Goal: Task Accomplishment & Management: Complete application form

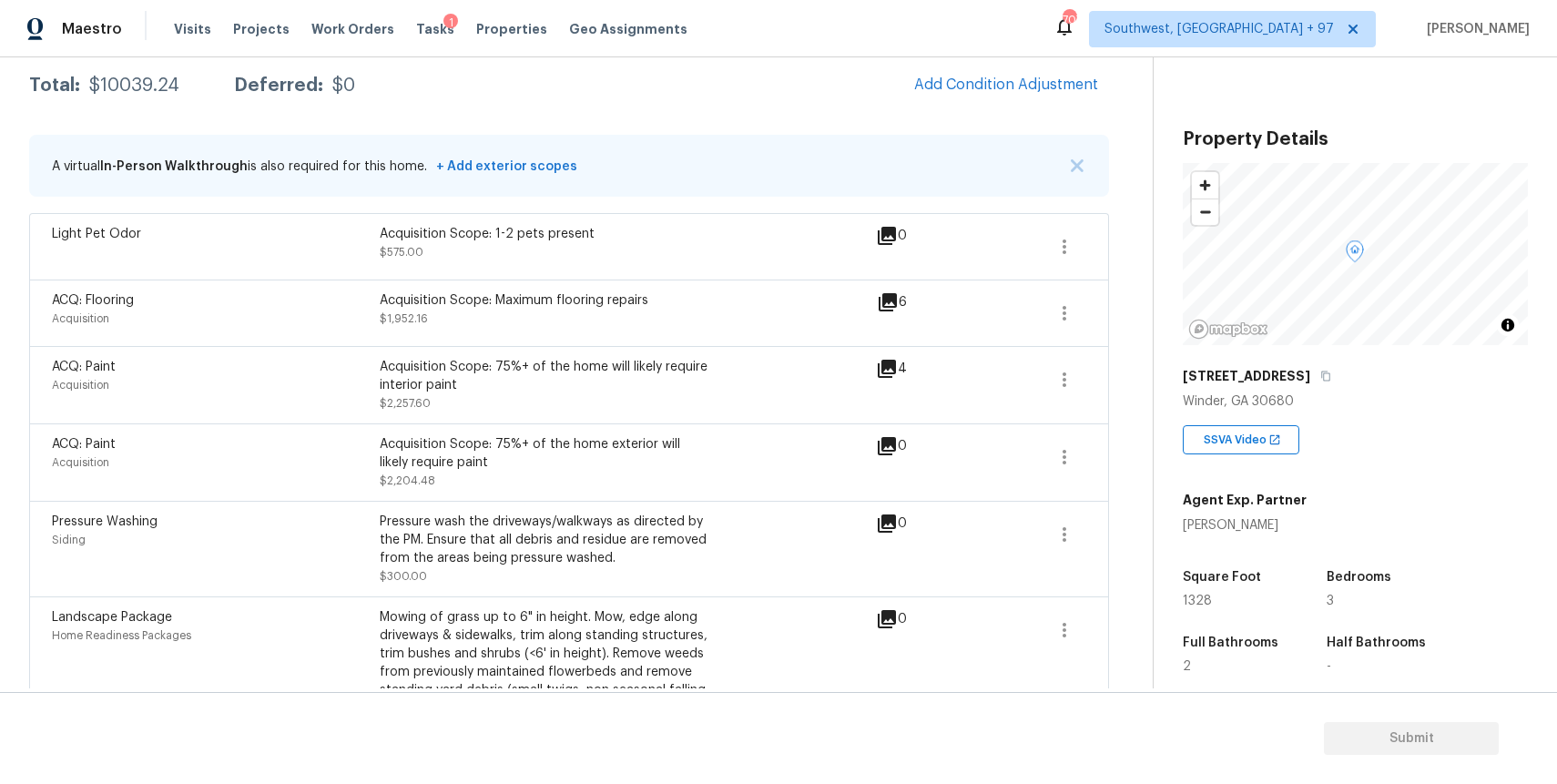
scroll to position [197, 0]
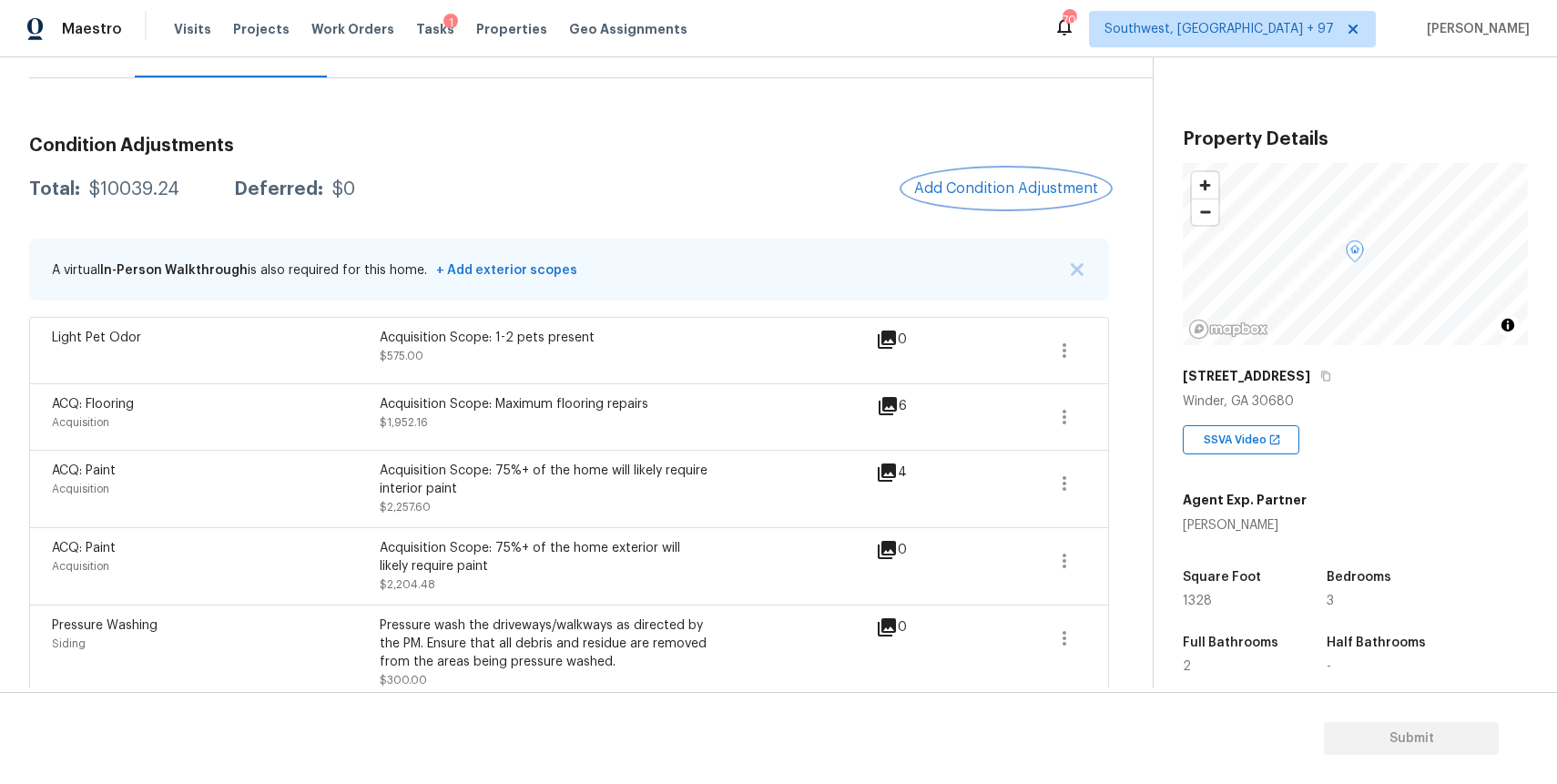
click at [1037, 186] on span "Add Condition Adjustment" at bounding box center [1006, 188] width 184 height 17
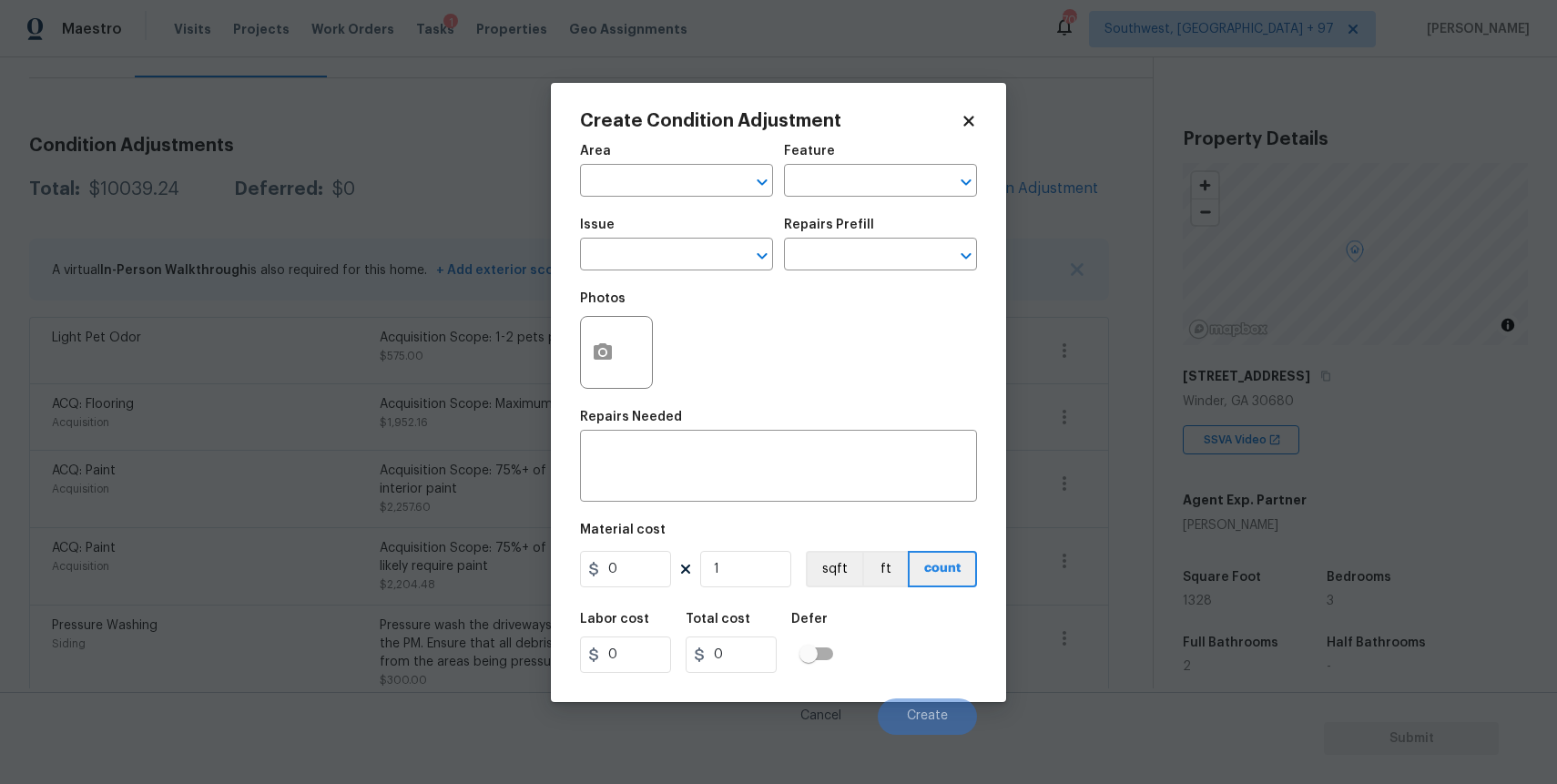
click at [689, 289] on div "Photos" at bounding box center [778, 340] width 397 height 118
click at [663, 259] on input "text" at bounding box center [651, 255] width 143 height 28
click at [720, 355] on li "Debris/garbage on site" at bounding box center [676, 341] width 193 height 30
type input "Debris/garbage on site"
click at [833, 253] on input "text" at bounding box center [855, 255] width 143 height 28
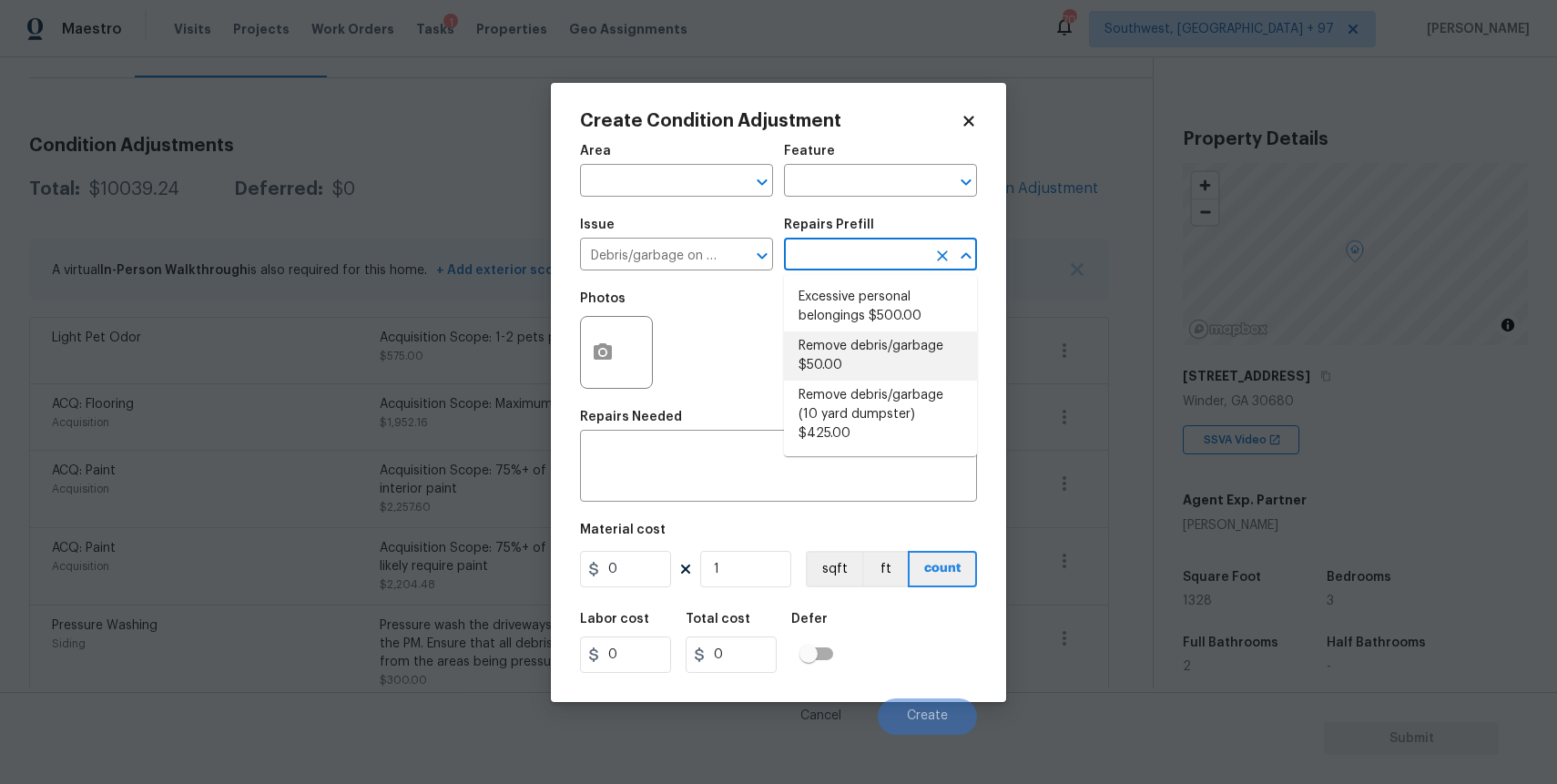
click at [924, 336] on li "Remove debris/garbage $50.00" at bounding box center [881, 356] width 193 height 49
type textarea "Remove, haul off, and properly dispose of any debris left by seller to offsite …"
type input "50"
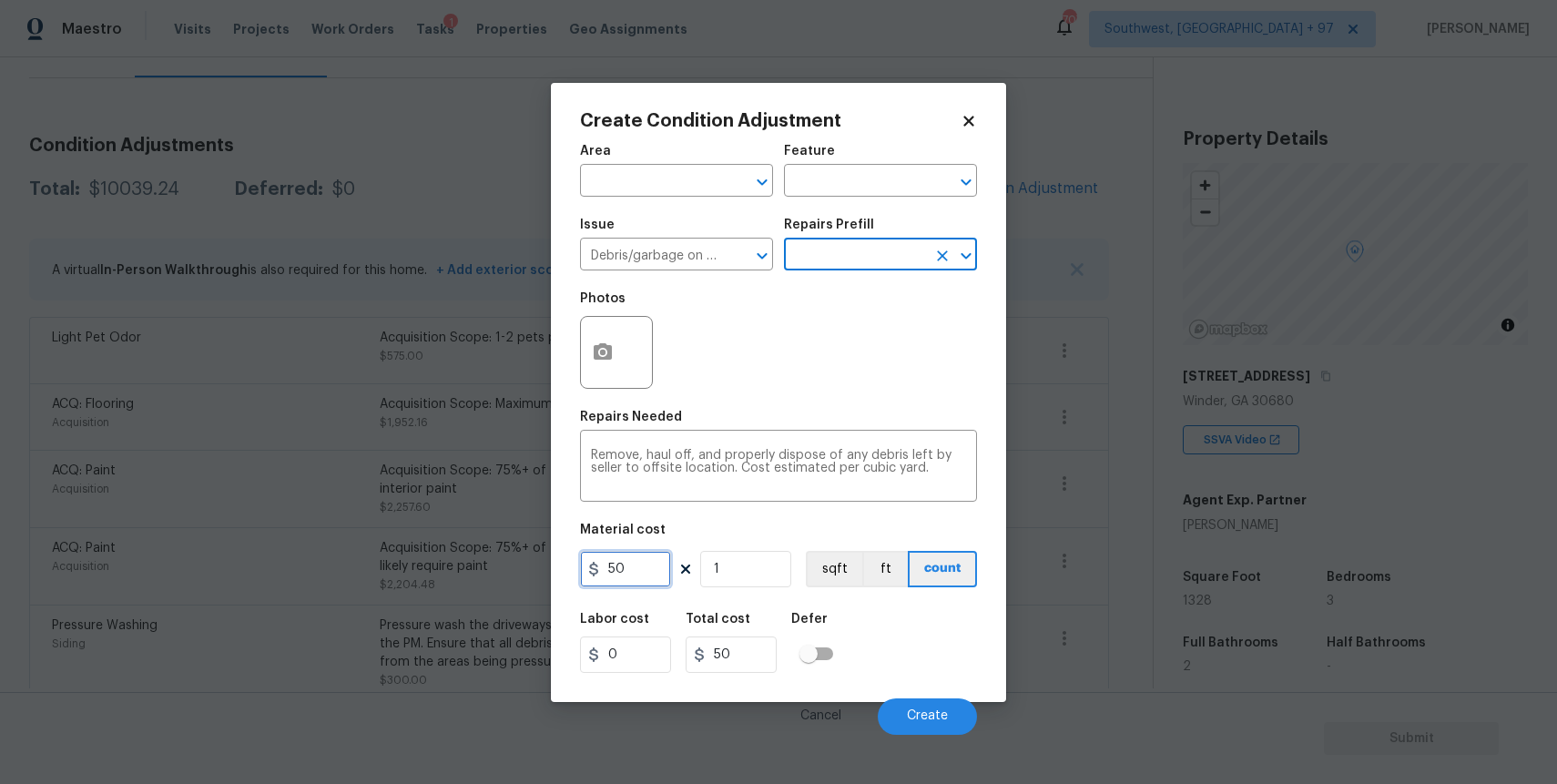
click at [639, 570] on input "50" at bounding box center [625, 568] width 91 height 36
type input "1000"
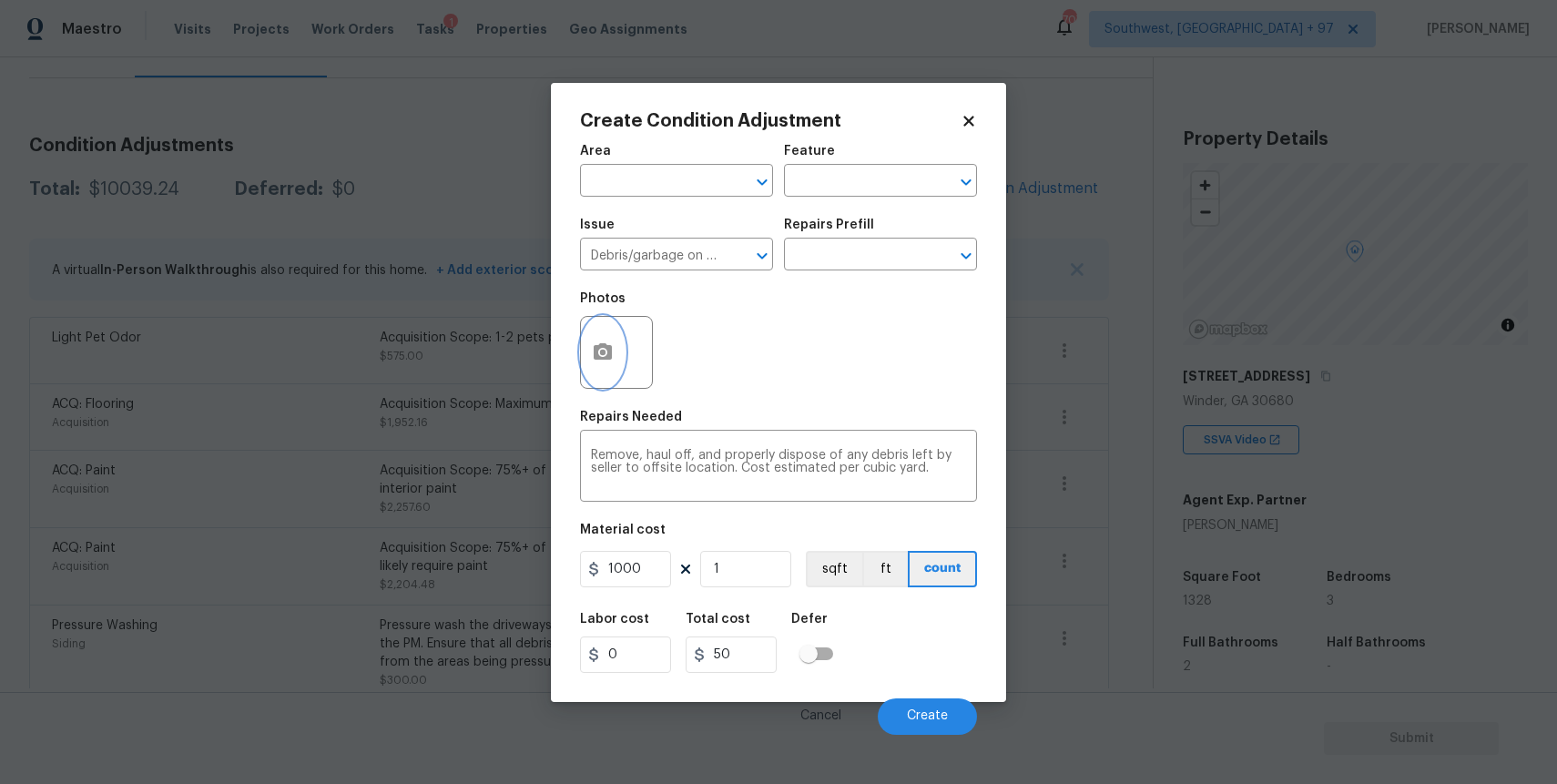
click at [592, 332] on button "button" at bounding box center [603, 352] width 43 height 71
type input "1000"
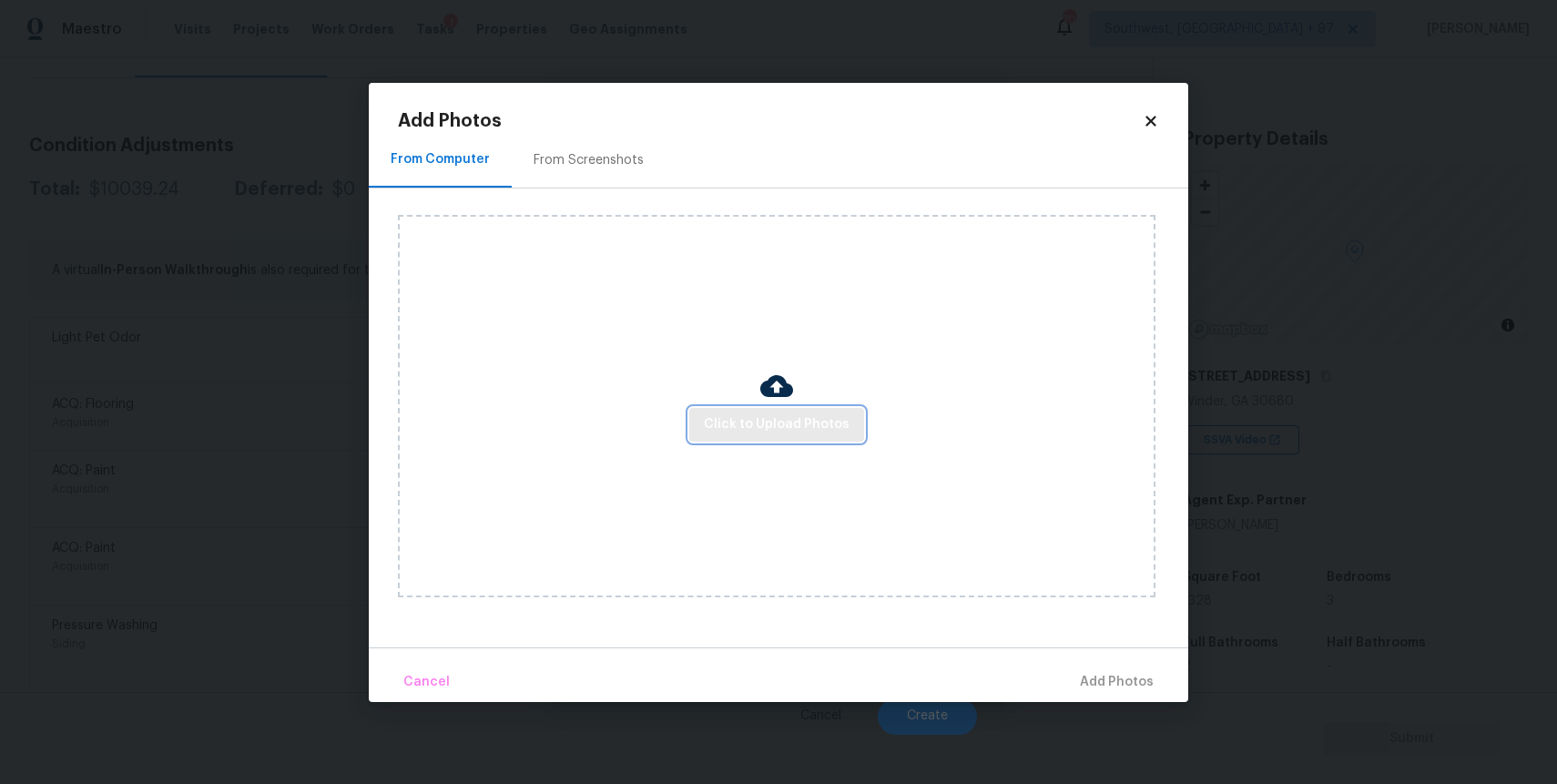
click at [721, 422] on span "Click to Upload Photos" at bounding box center [777, 424] width 145 height 23
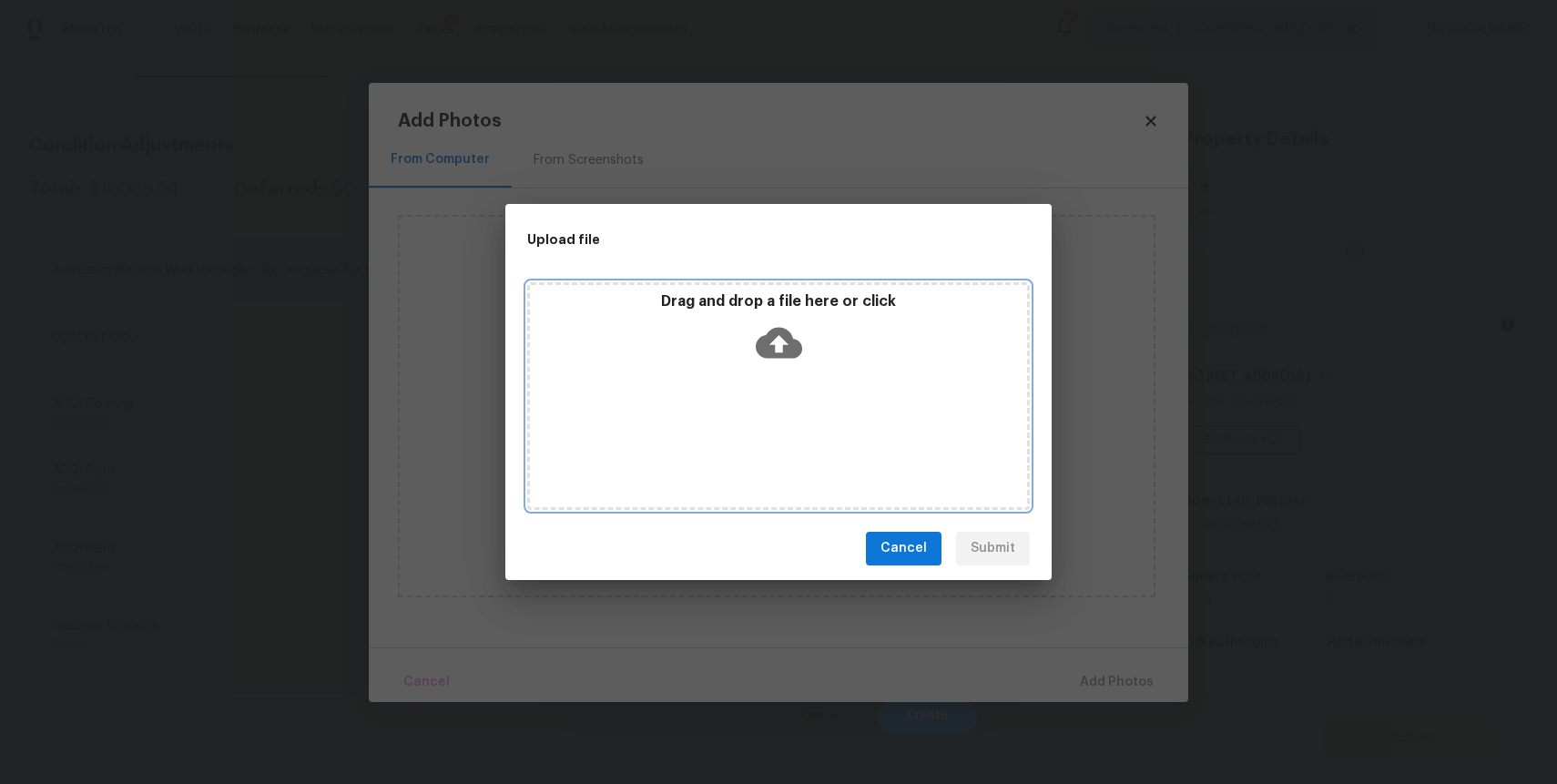
click at [721, 422] on div "Drag and drop a file here or click" at bounding box center [778, 396] width 502 height 228
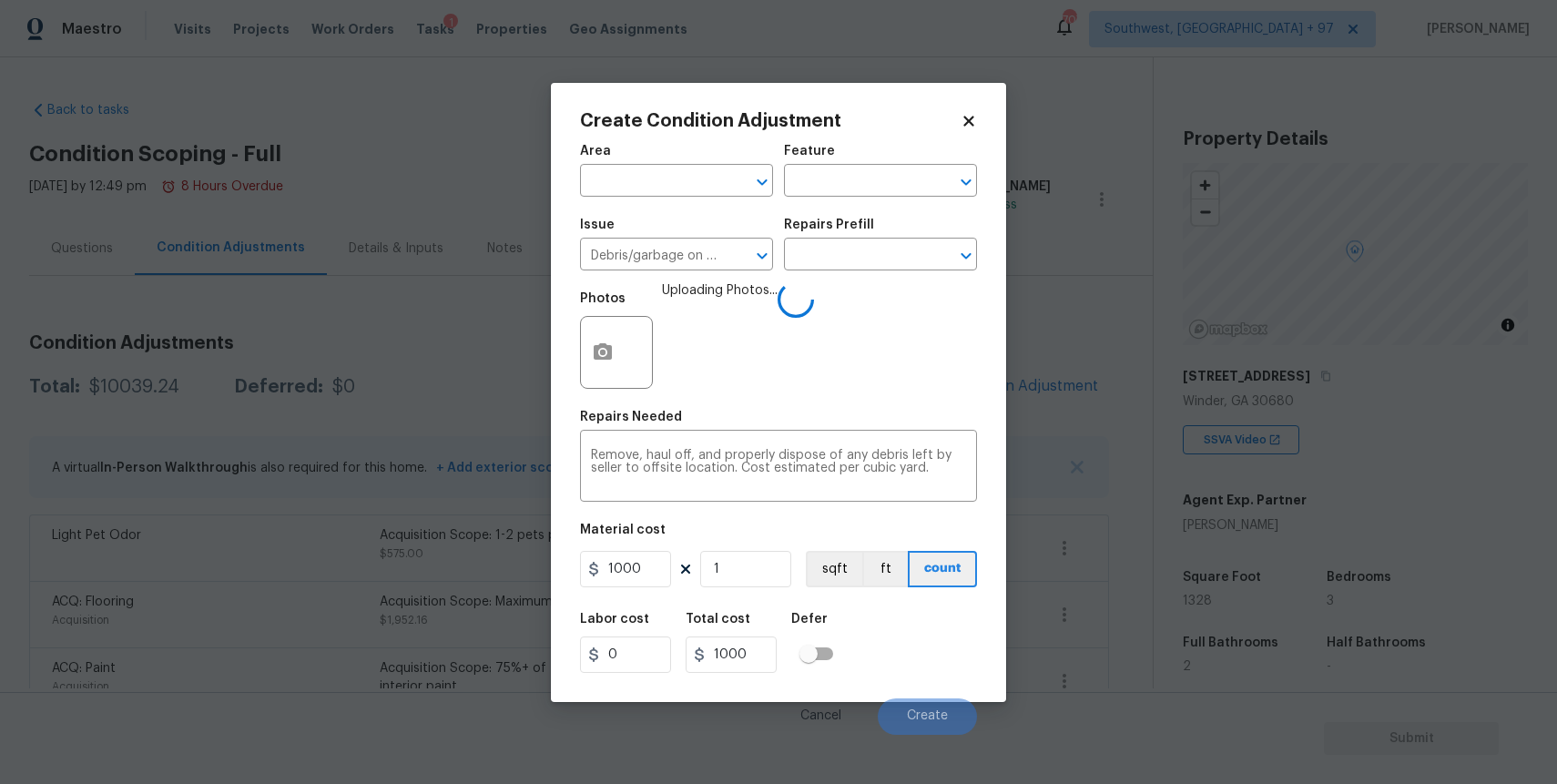
scroll to position [197, 0]
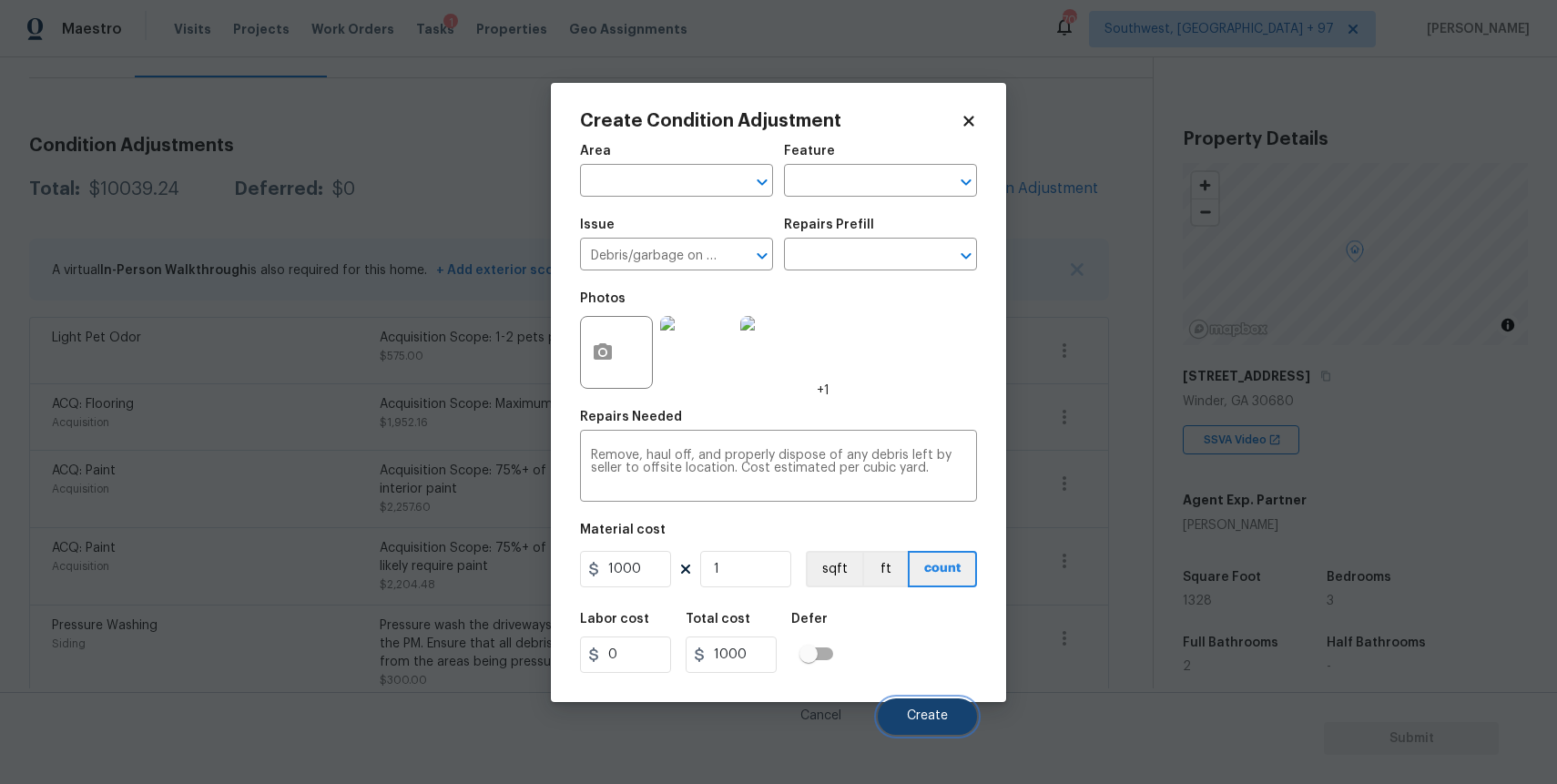
click at [921, 705] on button "Create" at bounding box center [927, 715] width 99 height 36
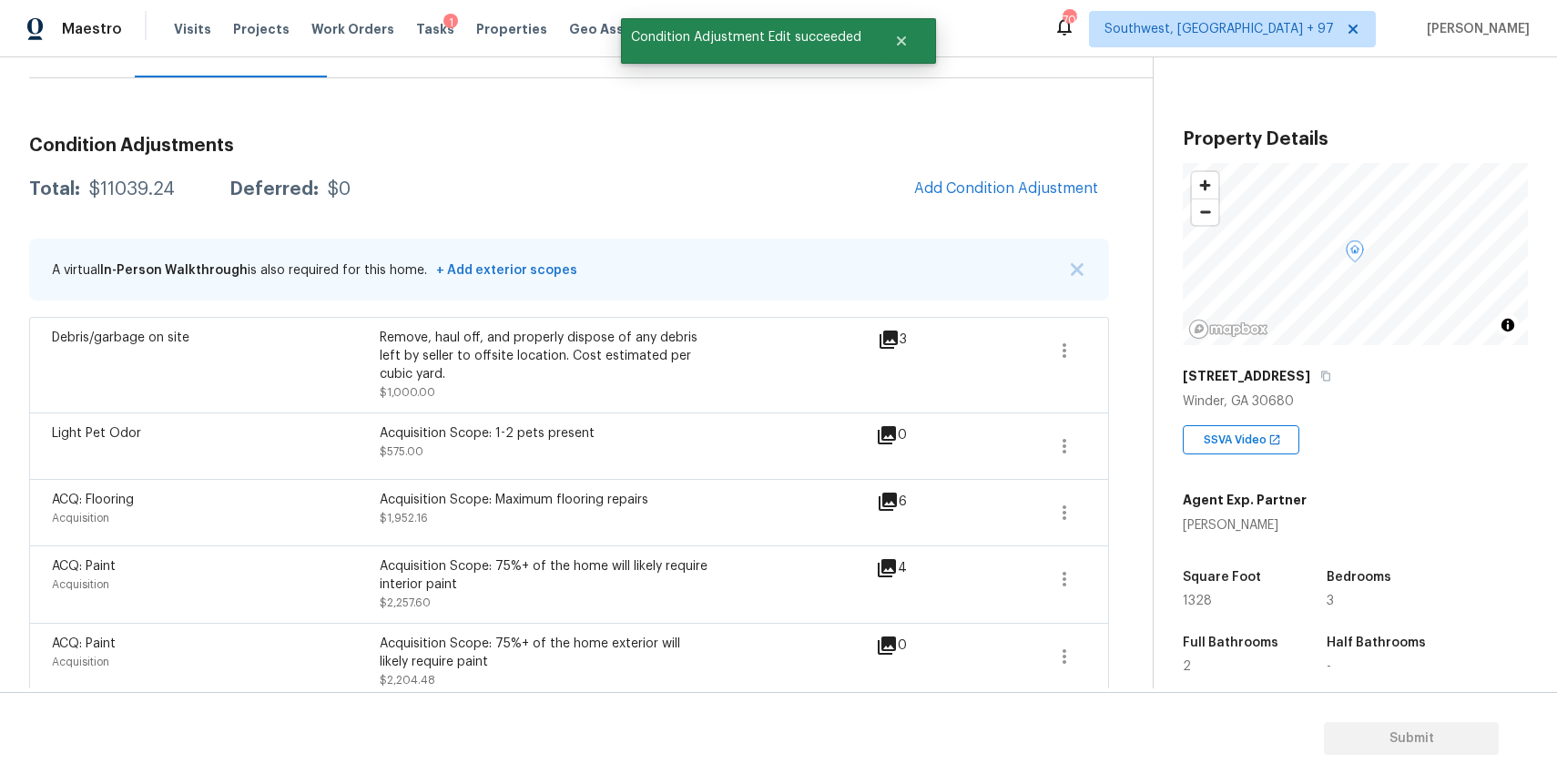
click at [646, 177] on div "Total: $11039.24 Deferred: $0 Add Condition Adjustment" at bounding box center [569, 189] width 1080 height 40
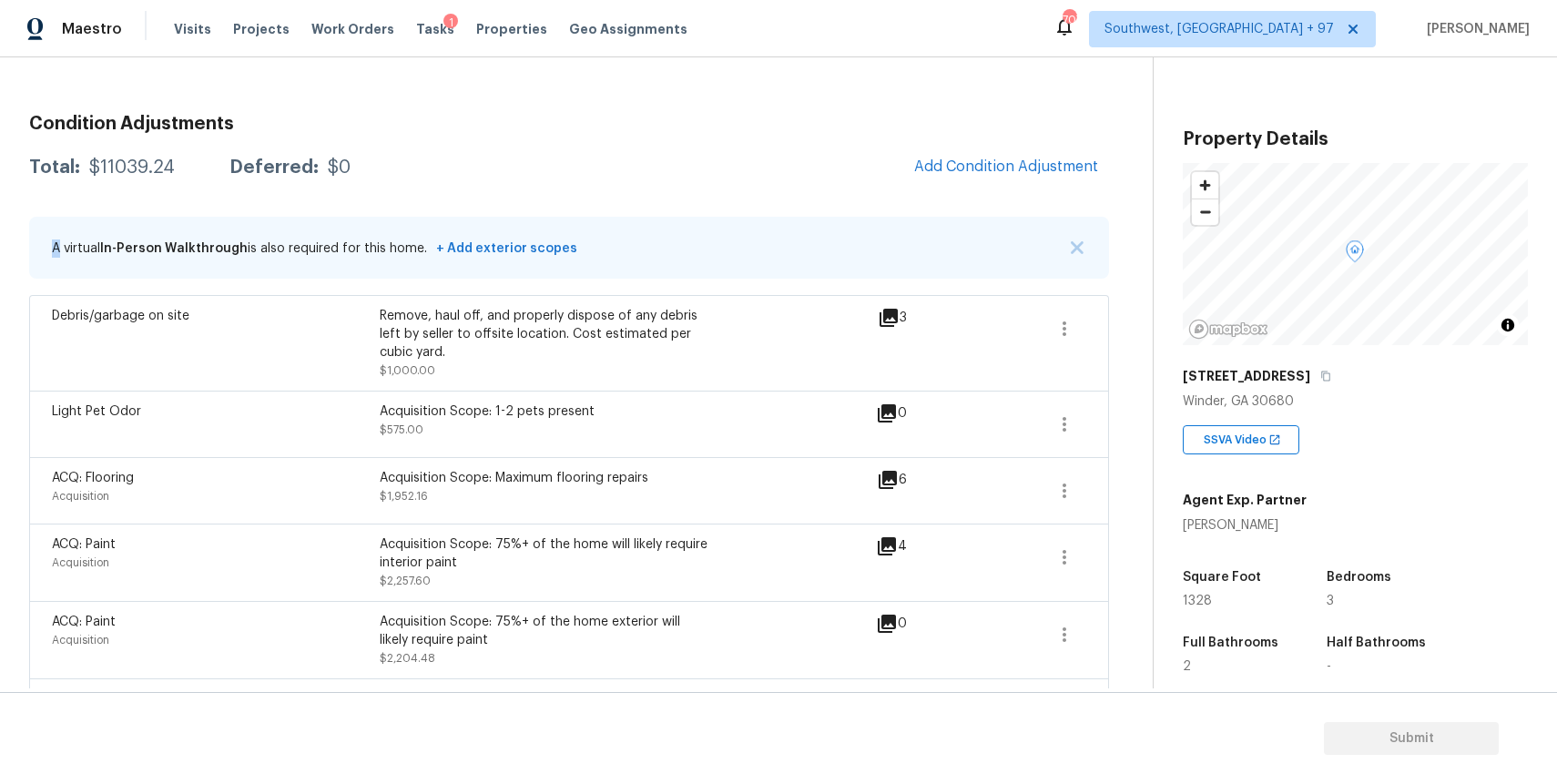
scroll to position [742, 0]
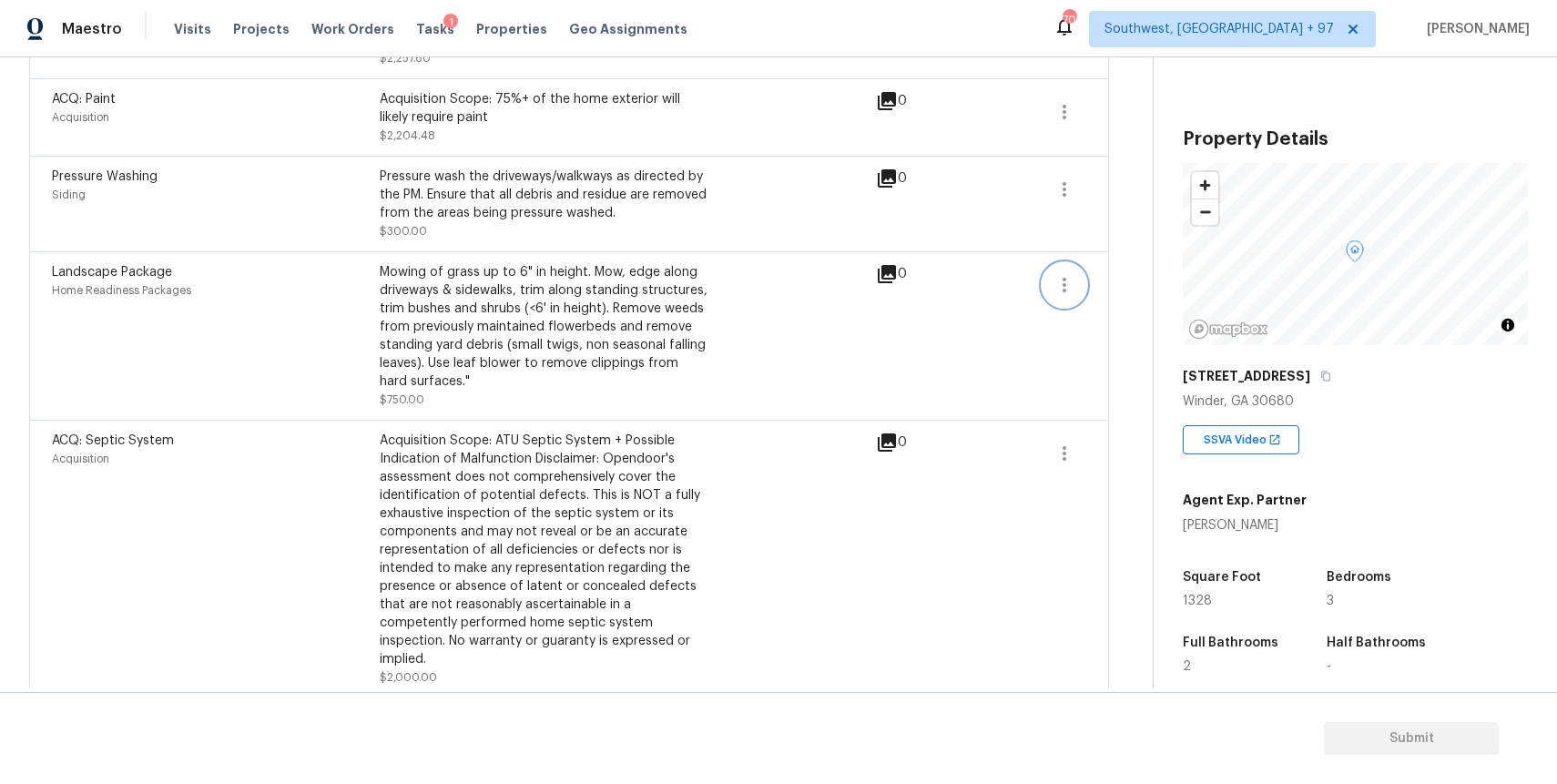
click at [1078, 298] on button "button" at bounding box center [1065, 285] width 43 height 43
click at [1122, 292] on link "Edit" at bounding box center [1168, 283] width 154 height 28
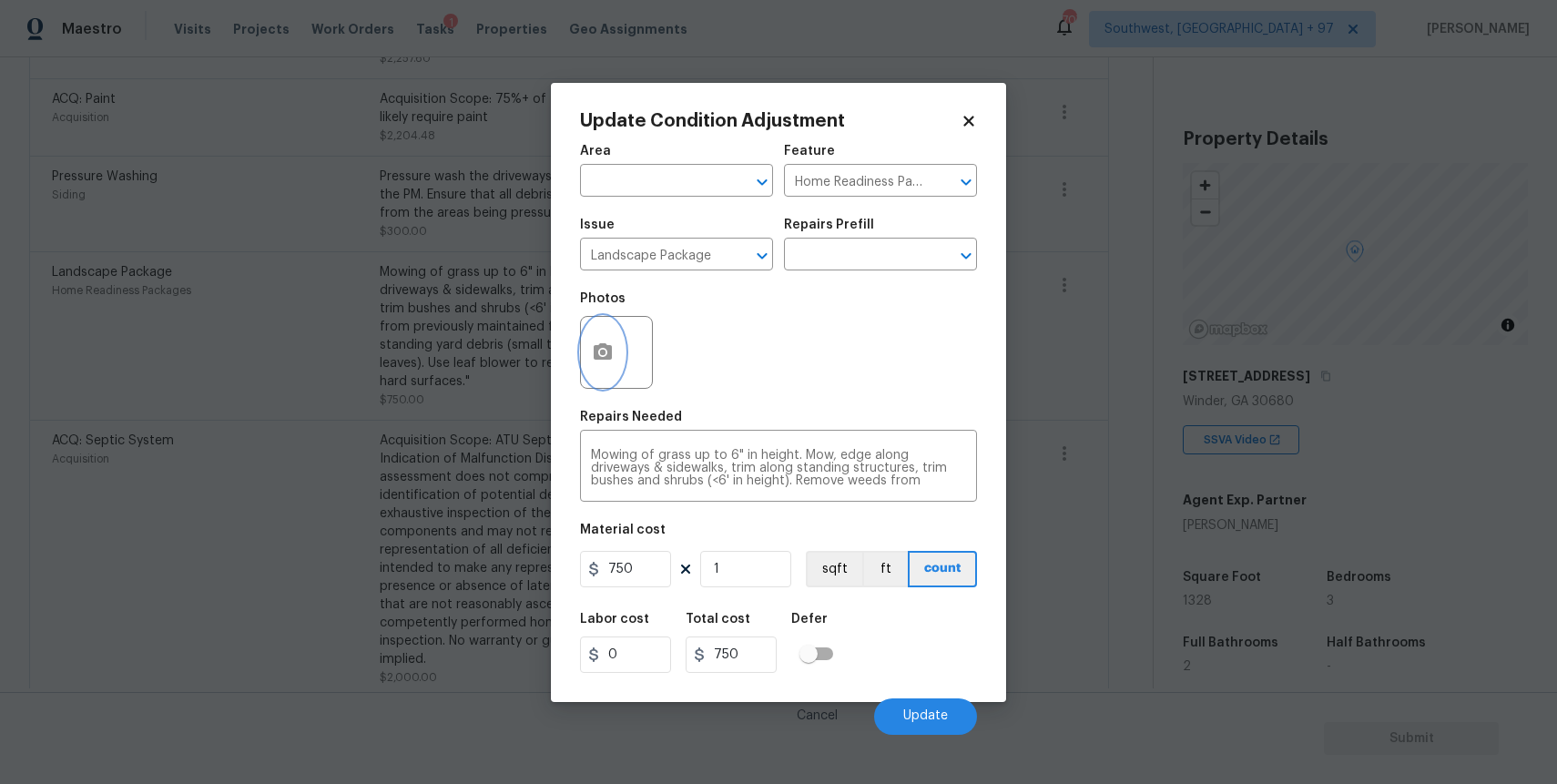
click at [608, 367] on button "button" at bounding box center [603, 352] width 43 height 71
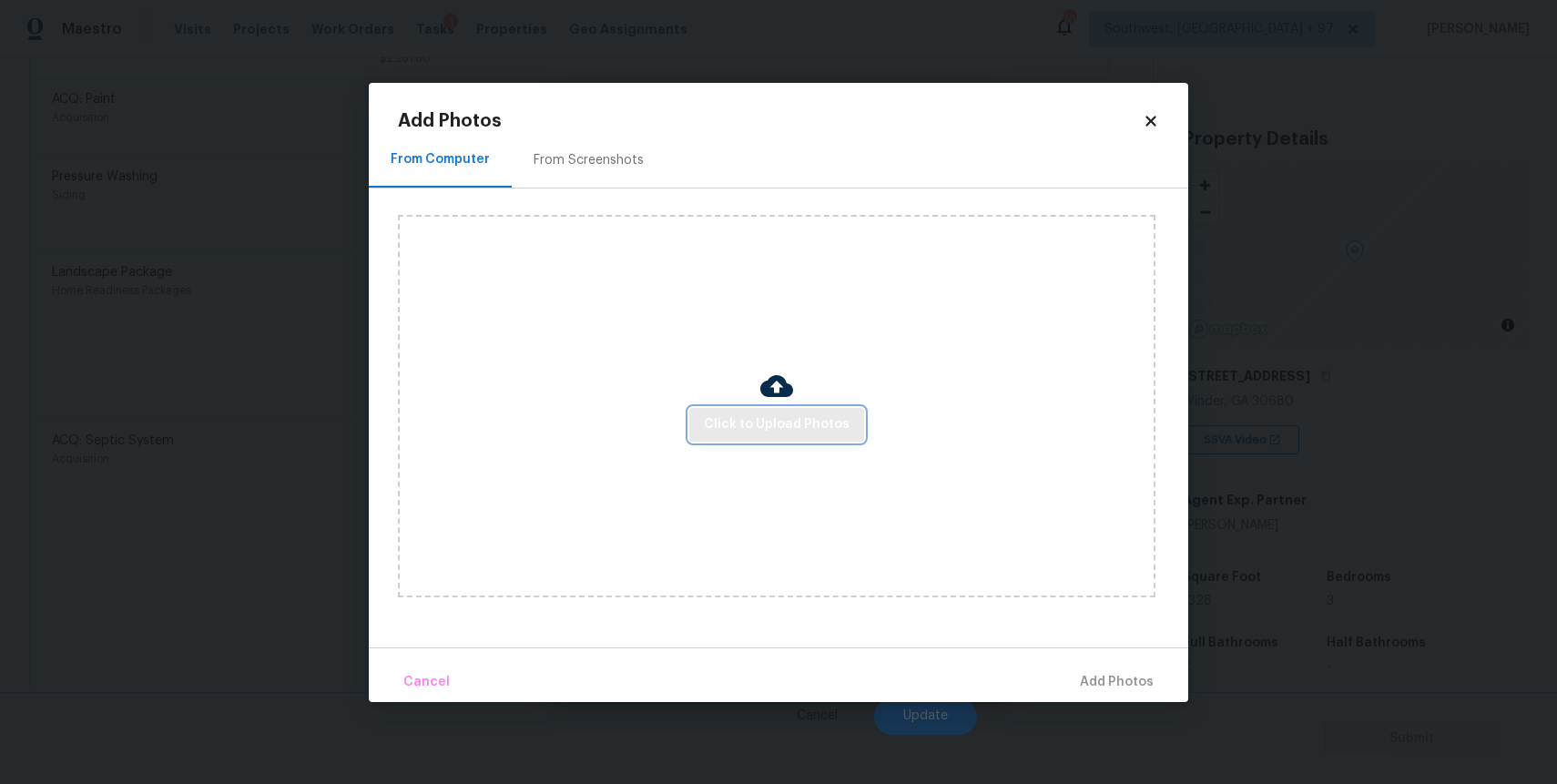
click at [771, 426] on span "Click to Upload Photos" at bounding box center [777, 424] width 145 height 23
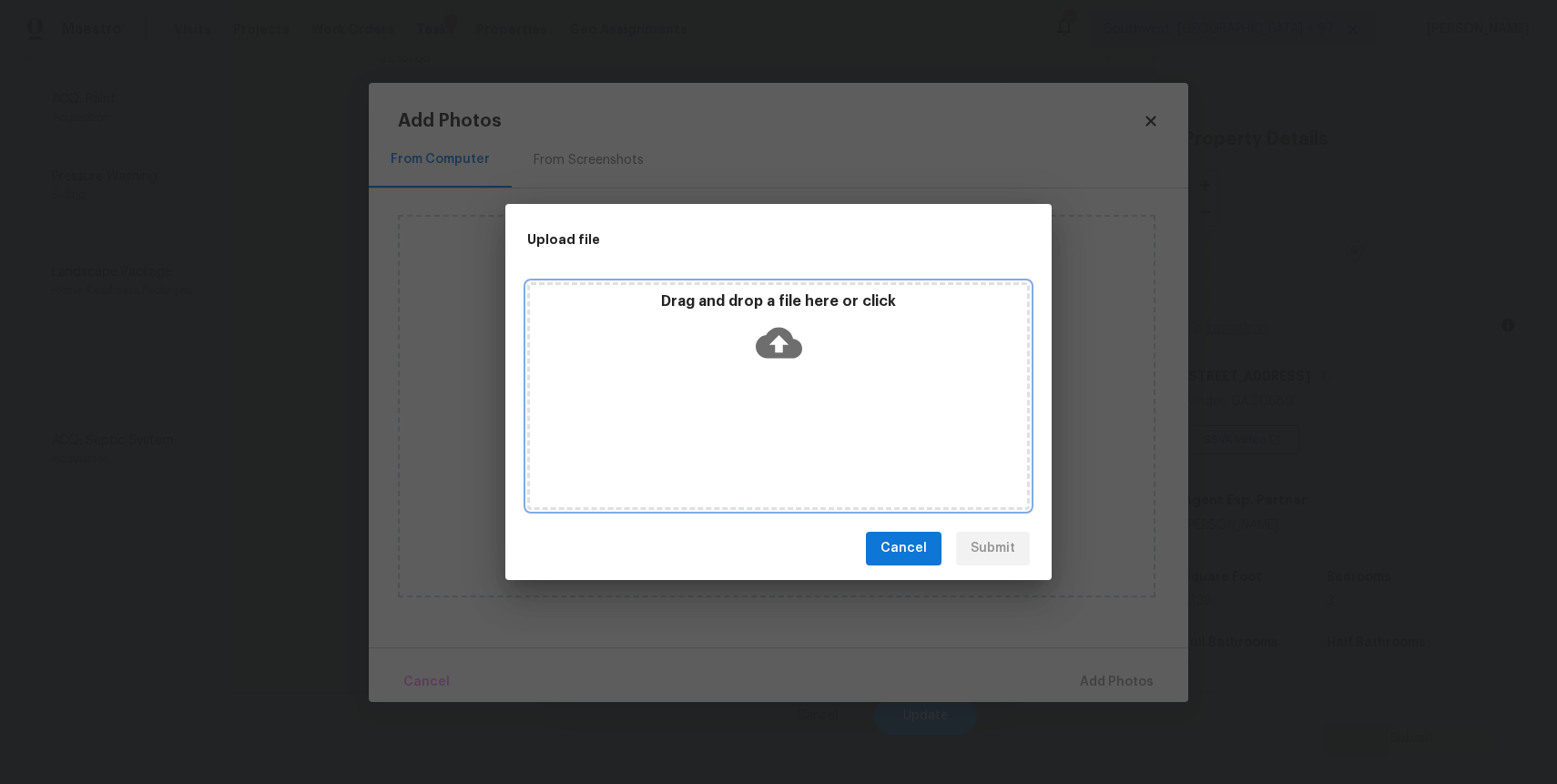
click at [771, 426] on div "Drag and drop a file here or click" at bounding box center [778, 396] width 502 height 228
